Goal: Transaction & Acquisition: Purchase product/service

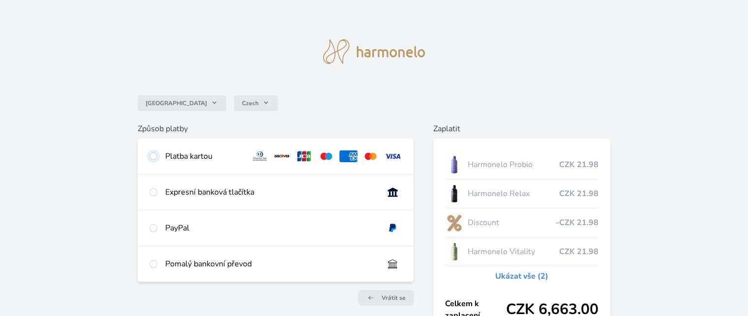
click at [154, 155] on input "radio" at bounding box center [153, 156] width 8 height 8
radio input "true"
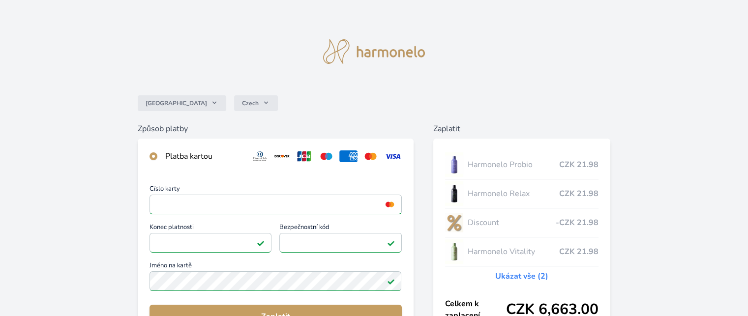
click at [50, 240] on div "Česko Czech Způsob platby Platba kartou Číslo karty <p>Your browser does not su…" at bounding box center [374, 255] width 748 height 511
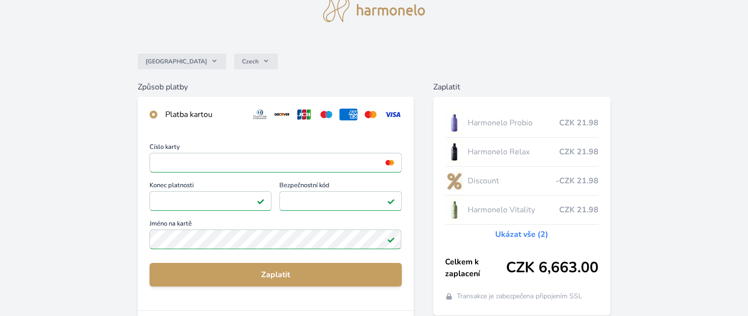
scroll to position [56, 0]
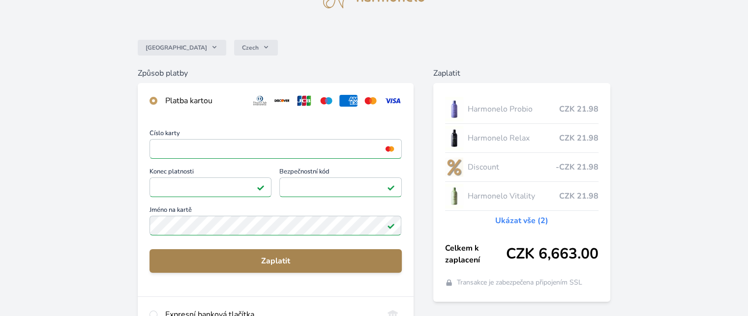
click at [291, 259] on span "Zaplatit" at bounding box center [275, 261] width 236 height 12
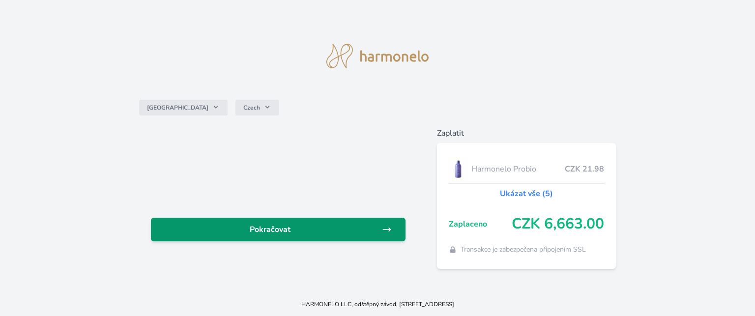
click at [285, 226] on span "Pokračovat" at bounding box center [270, 230] width 223 height 12
